Goal: Information Seeking & Learning: Learn about a topic

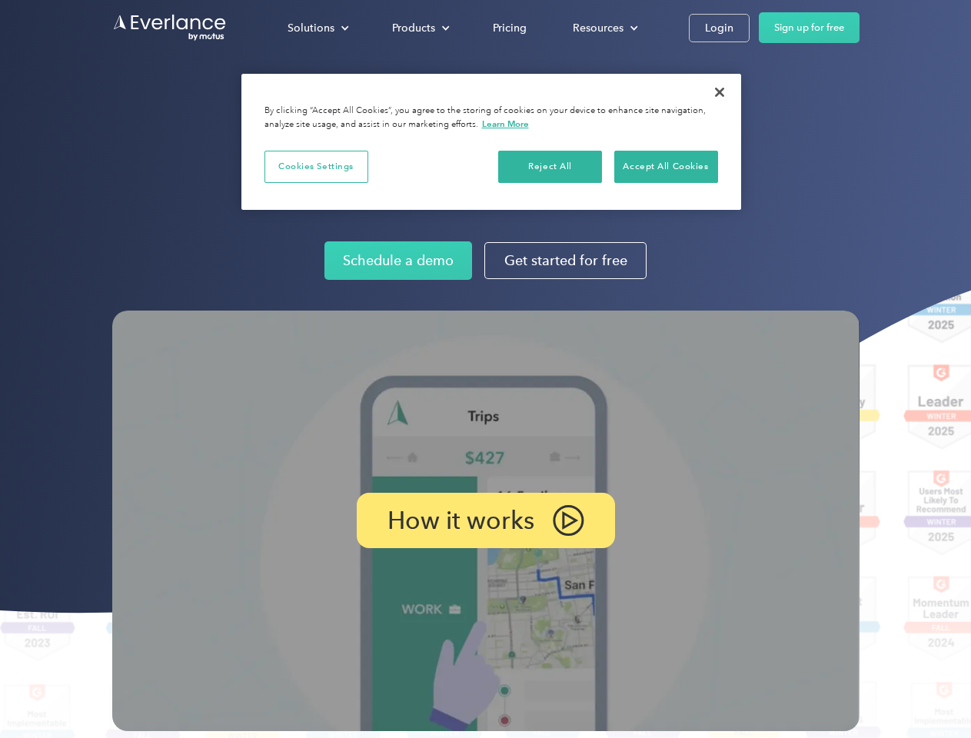
click at [485, 369] on img at bounding box center [486, 521] width 748 height 421
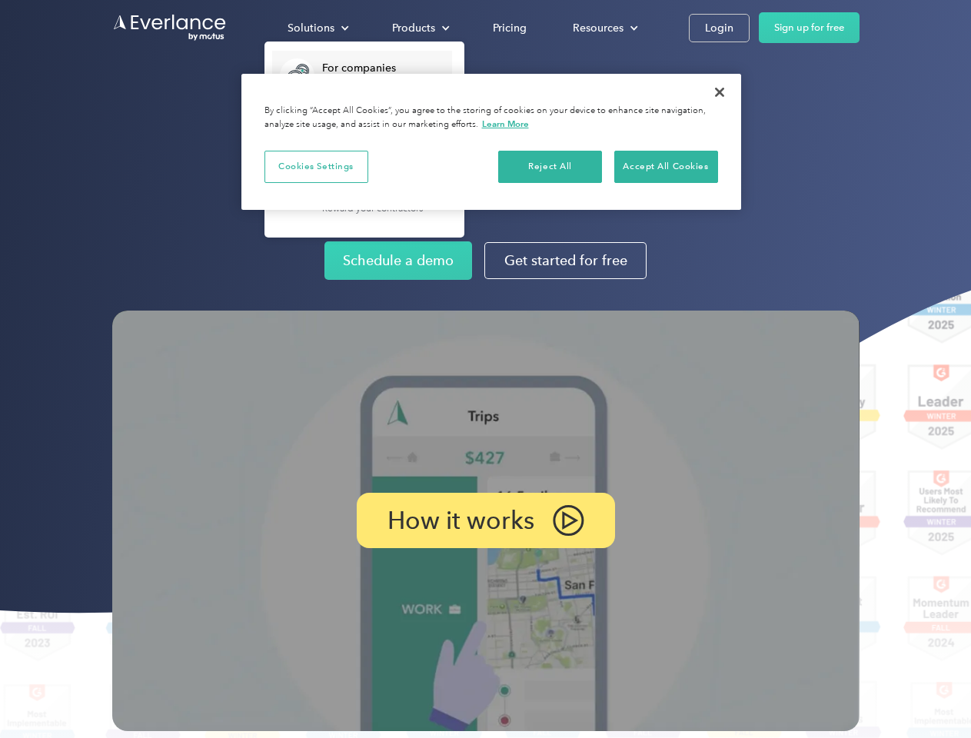
click at [318, 28] on div "Solutions" at bounding box center [311, 27] width 47 height 19
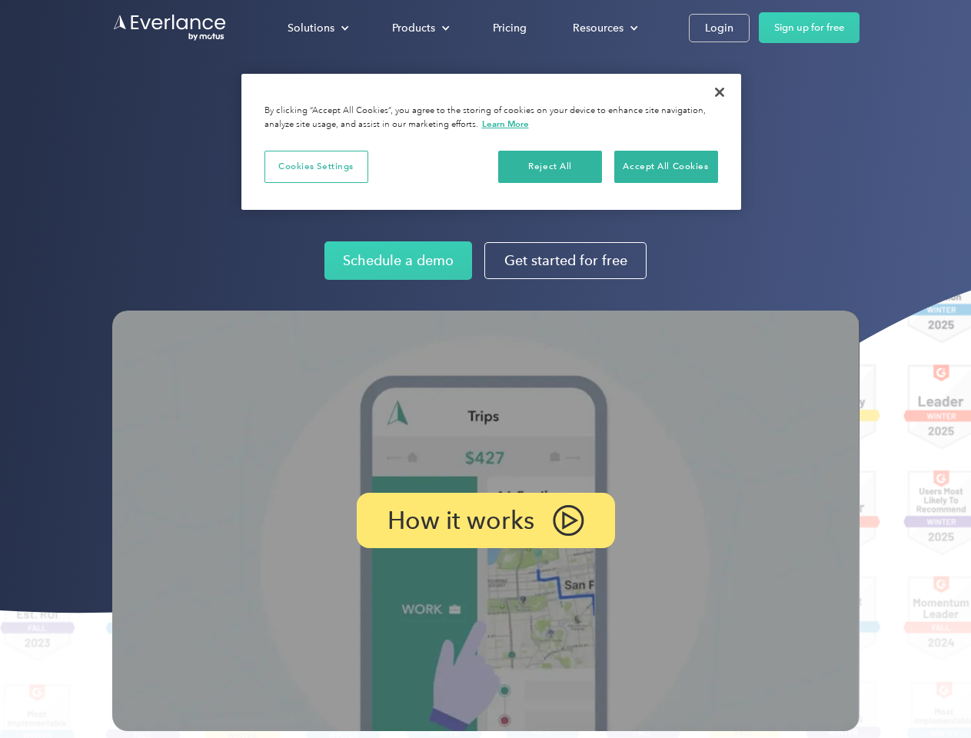
click at [419, 28] on div "Products" at bounding box center [413, 27] width 43 height 19
click at [604, 28] on div "Resources" at bounding box center [598, 27] width 51 height 19
click at [485, 521] on p "How it works" at bounding box center [461, 520] width 147 height 18
click at [316, 166] on button "Cookies Settings" at bounding box center [317, 167] width 104 height 32
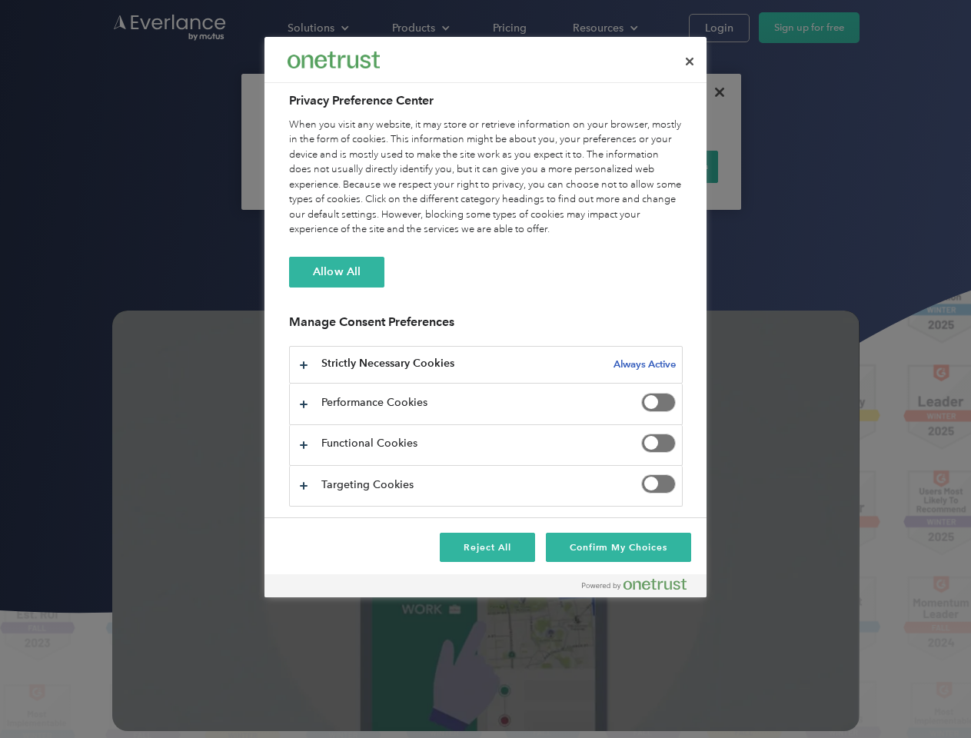
click at [551, 166] on div "When you visit any website, it may store or retrieve information on your browse…" at bounding box center [486, 178] width 394 height 120
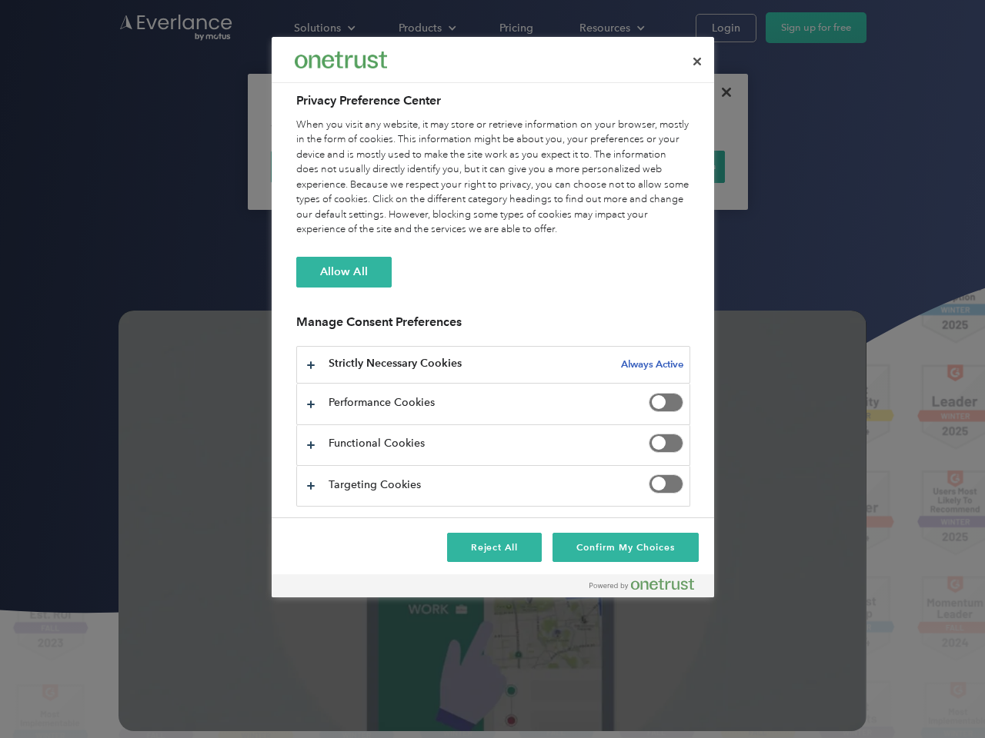
click at [666, 166] on div "When you visit any website, it may store or retrieve information on your browse…" at bounding box center [493, 178] width 394 height 120
click at [720, 92] on div at bounding box center [492, 369] width 985 height 738
